Goal: Check status: Check status

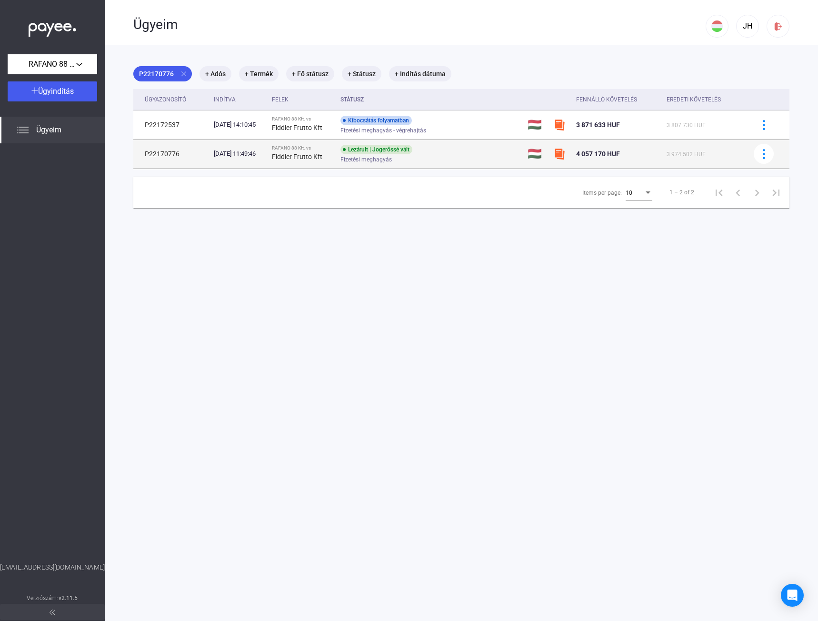
click at [385, 157] on span "Fizetési meghagyás" at bounding box center [365, 159] width 51 height 11
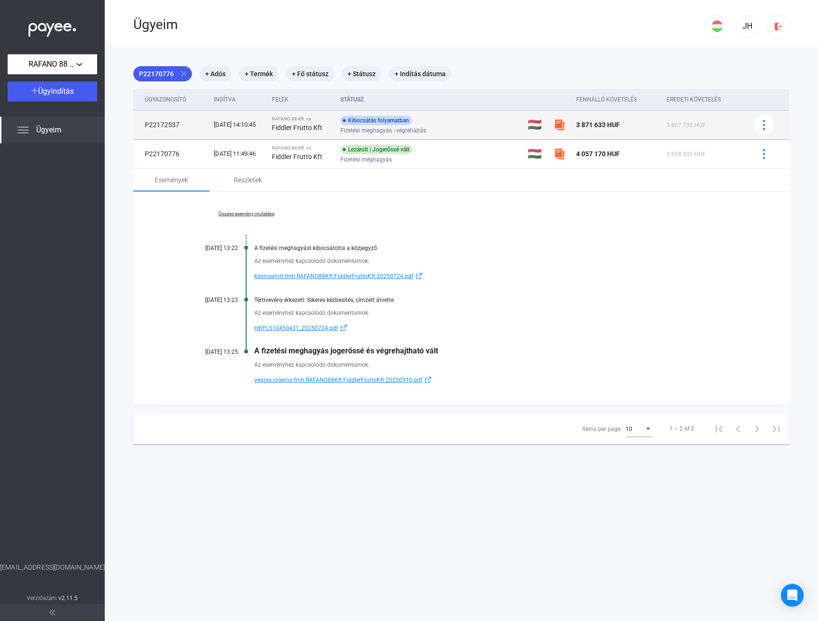
click at [389, 128] on span "Fizetési meghagyás - végrehajtás" at bounding box center [383, 130] width 86 height 11
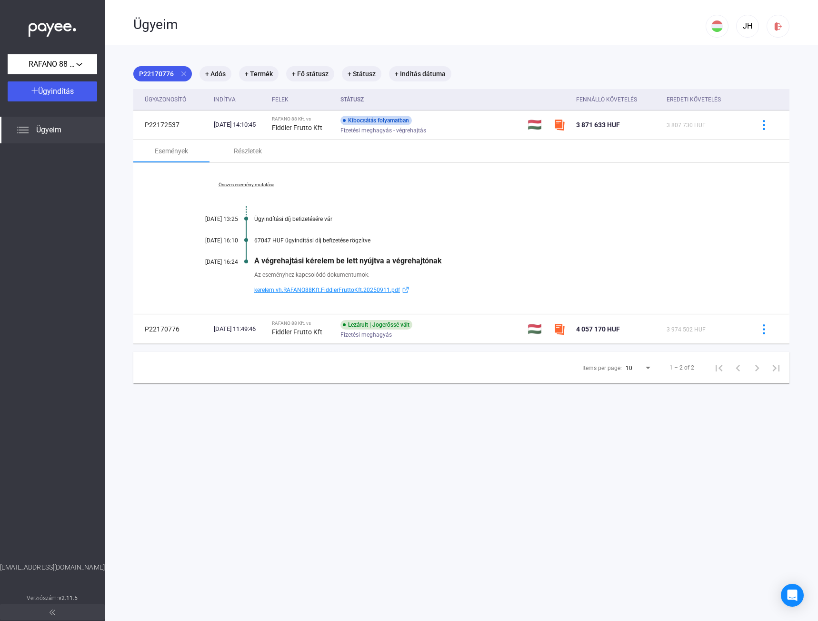
click at [295, 291] on span "kerelem.vh.RAFANO88Kft.FiddlerFruttoKft.20250911.pdf" at bounding box center [327, 289] width 146 height 11
click at [183, 70] on mat-icon "close" at bounding box center [183, 73] width 9 height 9
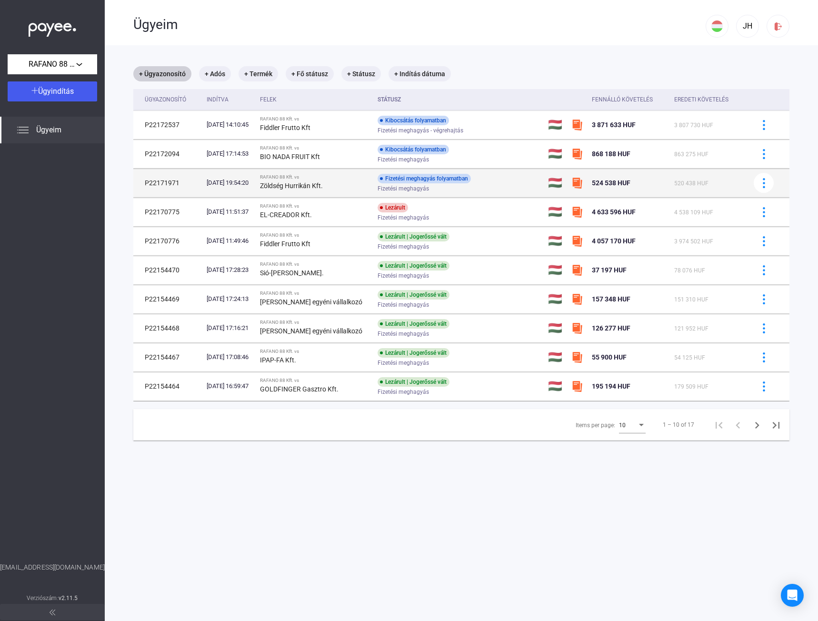
click at [306, 184] on strong "Zöldség Hurrikán Kft." at bounding box center [291, 186] width 63 height 8
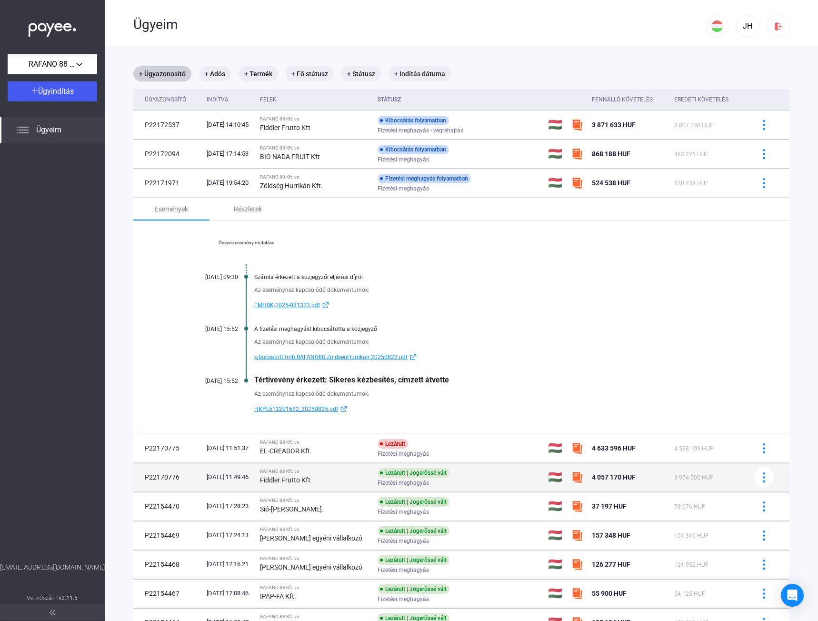
click at [312, 483] on div "Fiddler Frutto Kft" at bounding box center [315, 479] width 110 height 11
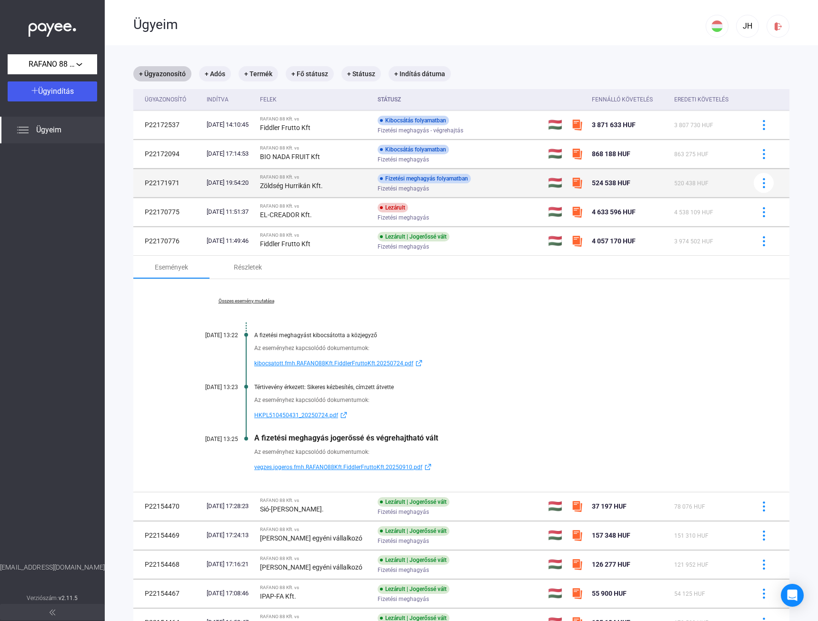
click at [305, 186] on strong "Zöldség Hurrikán Kft." at bounding box center [291, 186] width 63 height 8
